Goal: Navigation & Orientation: Find specific page/section

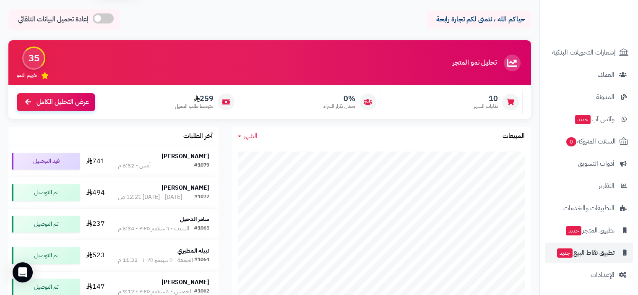
scroll to position [42, 0]
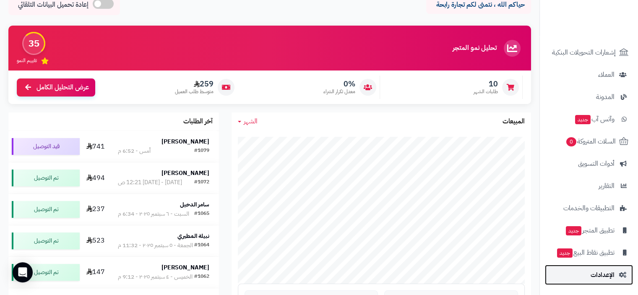
click at [612, 273] on span "الإعدادات" at bounding box center [603, 275] width 24 height 12
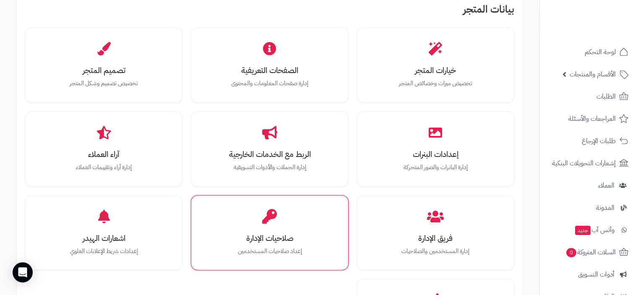
scroll to position [252, 0]
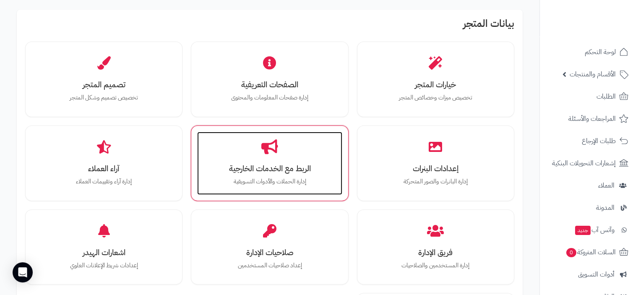
click at [258, 160] on div "الربط مع الخدمات الخارجية إدارة الحملات والأدوات التسويقية" at bounding box center [269, 163] width 145 height 63
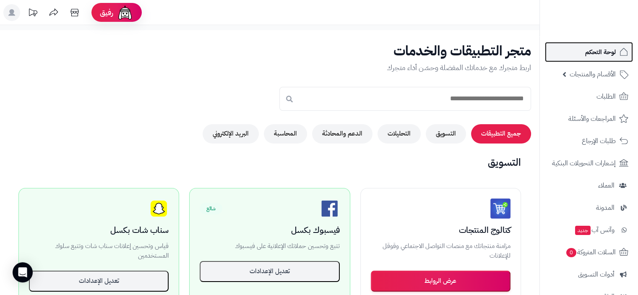
click at [610, 52] on span "لوحة التحكم" at bounding box center [600, 52] width 31 height 12
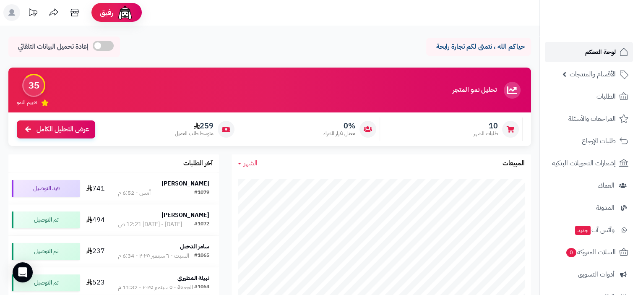
click at [596, 49] on span "لوحة التحكم" at bounding box center [600, 52] width 31 height 12
click at [605, 51] on span "لوحة التحكم" at bounding box center [600, 52] width 31 height 12
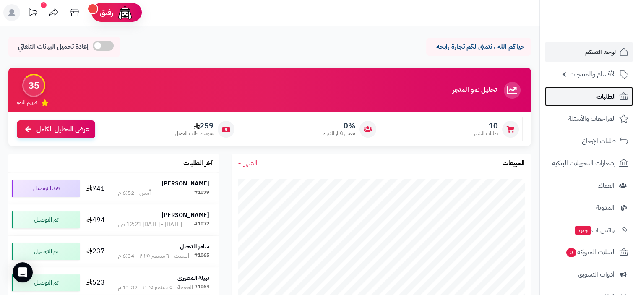
click at [602, 95] on span "الطلبات" at bounding box center [606, 97] width 19 height 12
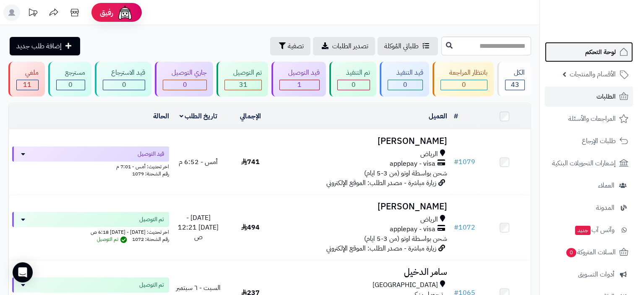
click at [592, 53] on span "لوحة التحكم" at bounding box center [600, 52] width 31 height 12
